Goal: Contribute content: Contribute content

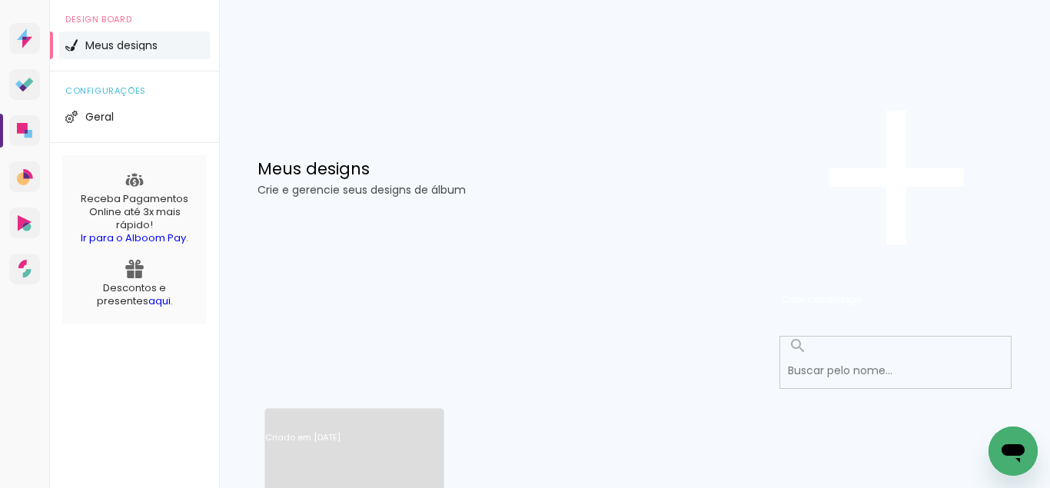
click at [399, 414] on link "[PERSON_NAME] [DATE]" at bounding box center [354, 457] width 178 height 87
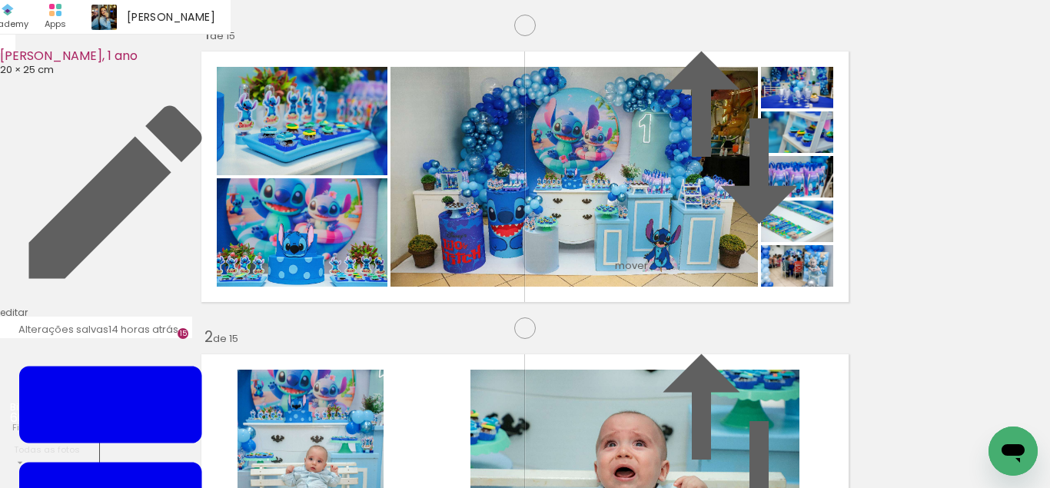
scroll to position [4348, 0]
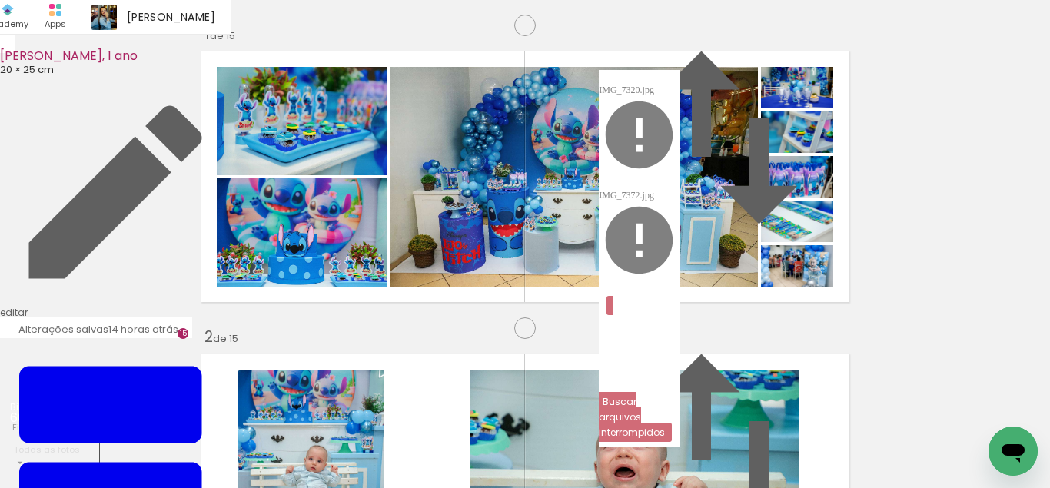
click at [679, 296] on paper-button "Buscar arquivos interrompidos" at bounding box center [639, 369] width 81 height 146
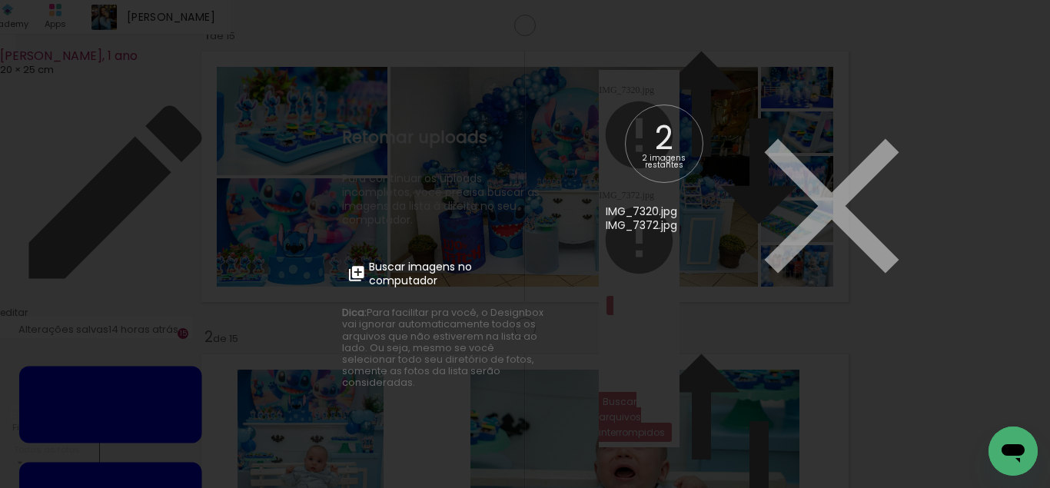
click at [479, 266] on span "Buscar imagens no computador" at bounding box center [454, 274] width 171 height 28
click at [0, 0] on input "file" at bounding box center [0, 0] width 0 height 0
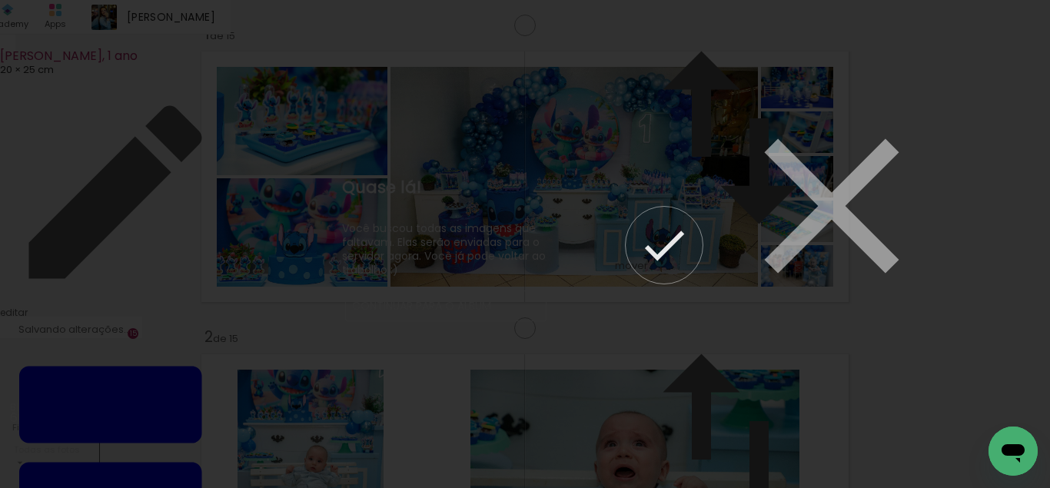
click at [517, 311] on paper-button "Continuar para o álbum" at bounding box center [445, 305] width 201 height 31
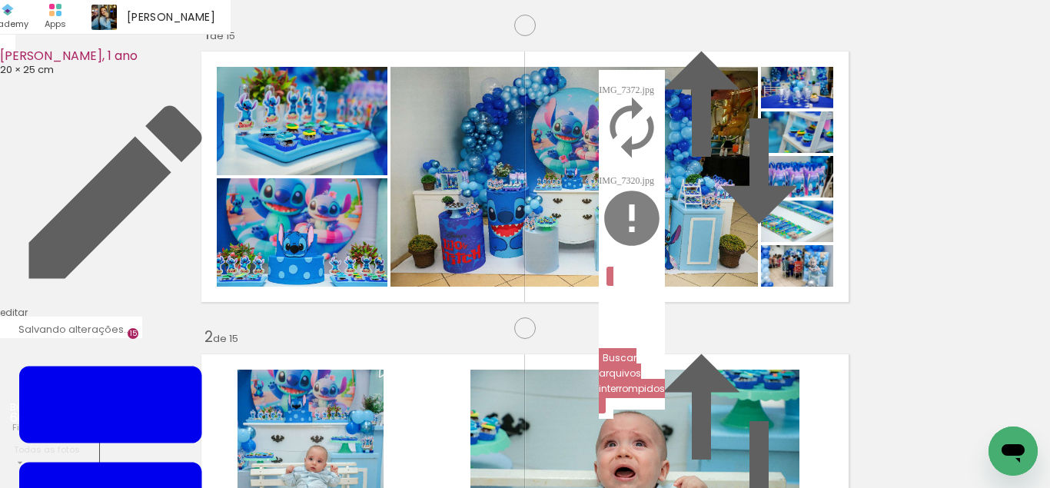
click at [665, 95] on iron-icon at bounding box center [632, 128] width 66 height 66
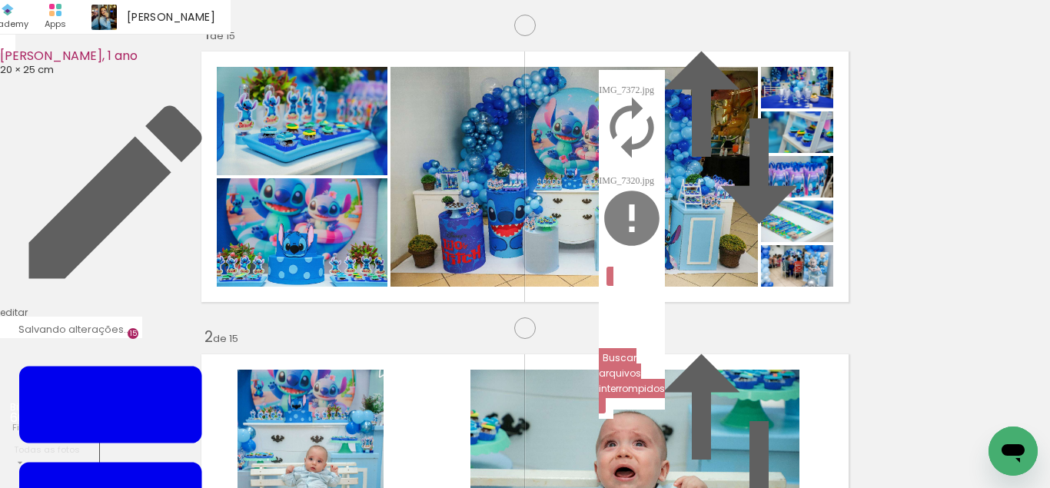
click at [665, 95] on iron-icon at bounding box center [632, 128] width 66 height 66
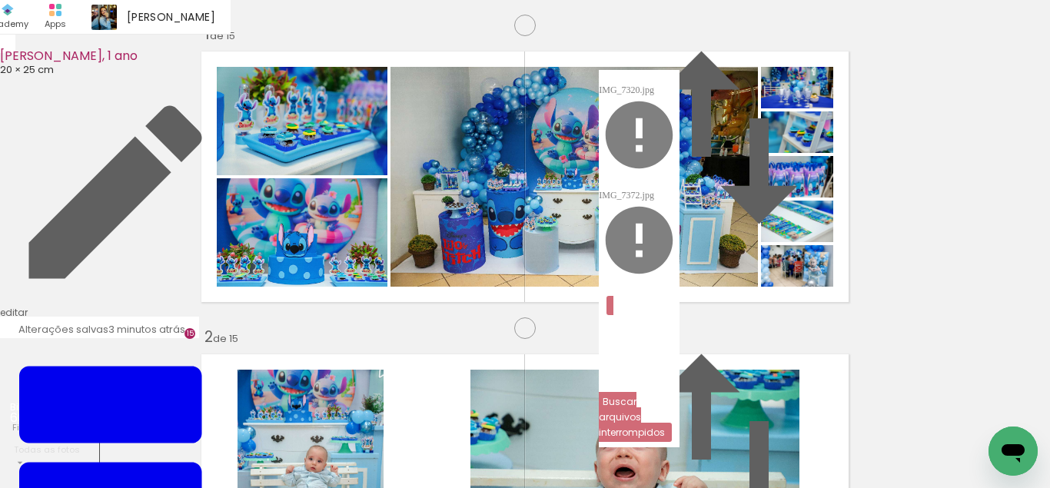
click at [679, 296] on paper-button "Buscar arquivos interrompidos" at bounding box center [639, 369] width 81 height 146
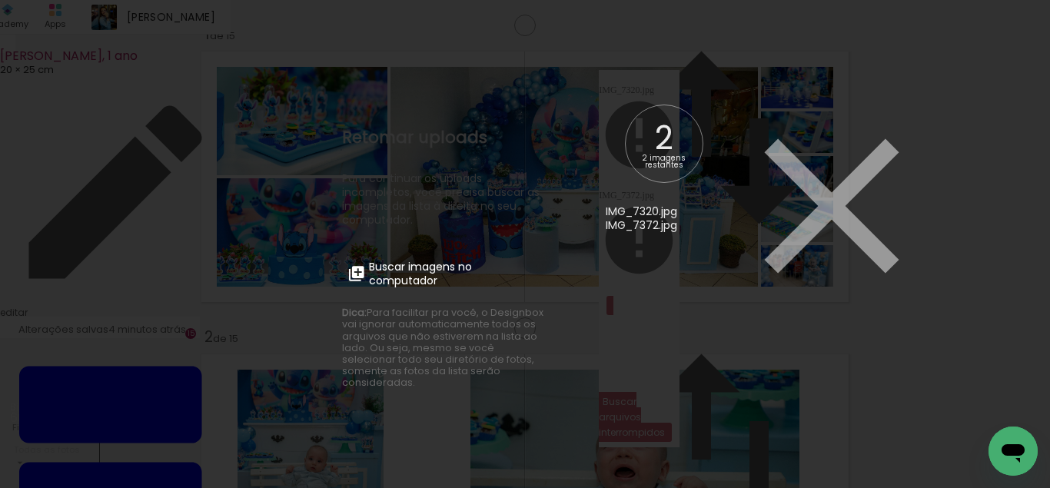
click at [466, 279] on span "Buscar imagens no computador" at bounding box center [454, 274] width 171 height 28
click at [0, 0] on input "file" at bounding box center [0, 0] width 0 height 0
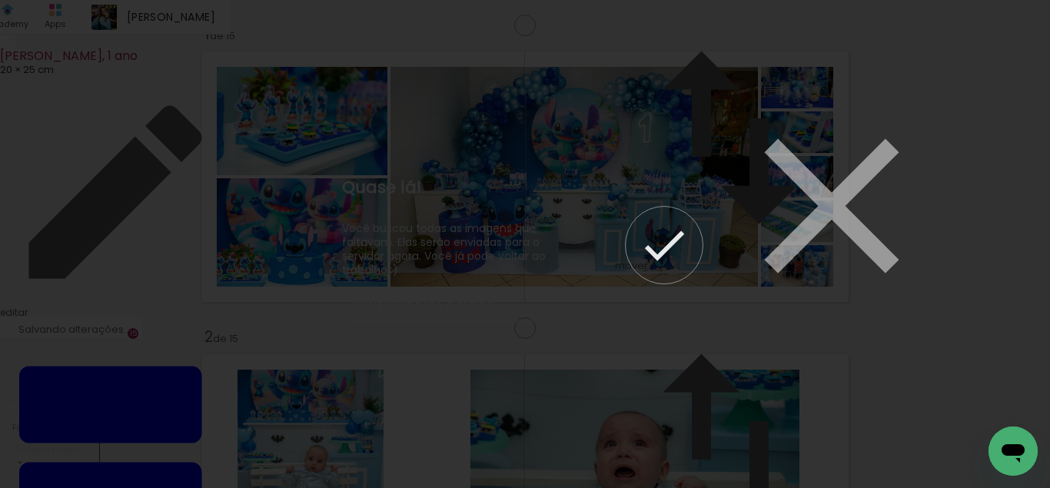
click at [0, 0] on slot "Continuar para o álbum" at bounding box center [0, 0] width 0 height 0
